Goal: Check status: Check status

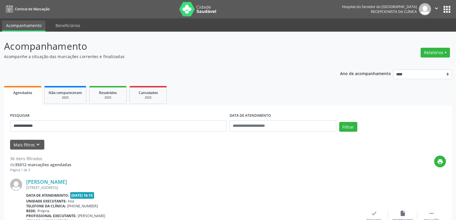
drag, startPoint x: 20, startPoint y: 124, endPoint x: 9, endPoint y: 126, distance: 11.4
click at [9, 126] on div "**********" at bounding box center [119, 123] width 220 height 24
drag, startPoint x: 23, startPoint y: 129, endPoint x: 12, endPoint y: 128, distance: 10.4
click at [10, 128] on div "**********" at bounding box center [119, 123] width 220 height 24
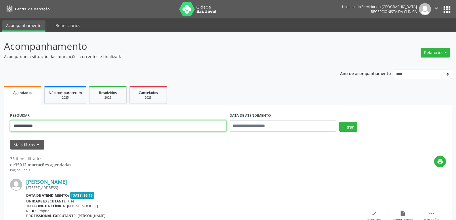
drag, startPoint x: 50, startPoint y: 126, endPoint x: 0, endPoint y: 126, distance: 50.1
type input "**********"
click at [339, 122] on button "Filtrar" at bounding box center [348, 127] width 18 height 10
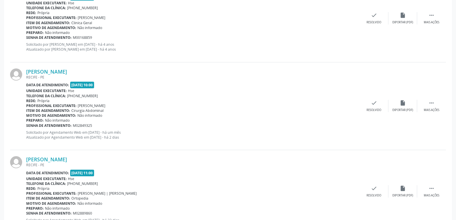
scroll to position [221, 0]
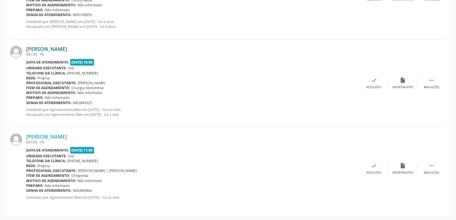
click at [66, 47] on link "[PERSON_NAME]" at bounding box center [46, 49] width 41 height 6
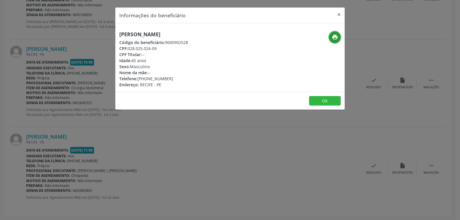
click at [332, 33] on button "print" at bounding box center [335, 37] width 12 height 12
drag, startPoint x: 129, startPoint y: 48, endPoint x: 174, endPoint y: 48, distance: 45.2
click at [174, 48] on div "CPF: 028.025.024-09" at bounding box center [153, 48] width 69 height 6
copy div "028.025.024-09"
drag, startPoint x: 146, startPoint y: 79, endPoint x: 190, endPoint y: 79, distance: 44.0
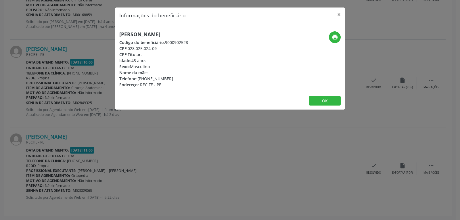
click at [188, 79] on div "Telefone: [PHONE_NUMBER]" at bounding box center [153, 79] width 69 height 6
copy div "99678-7783"
click at [337, 14] on button "×" at bounding box center [340, 14] width 12 height 14
